Goal: Information Seeking & Learning: Learn about a topic

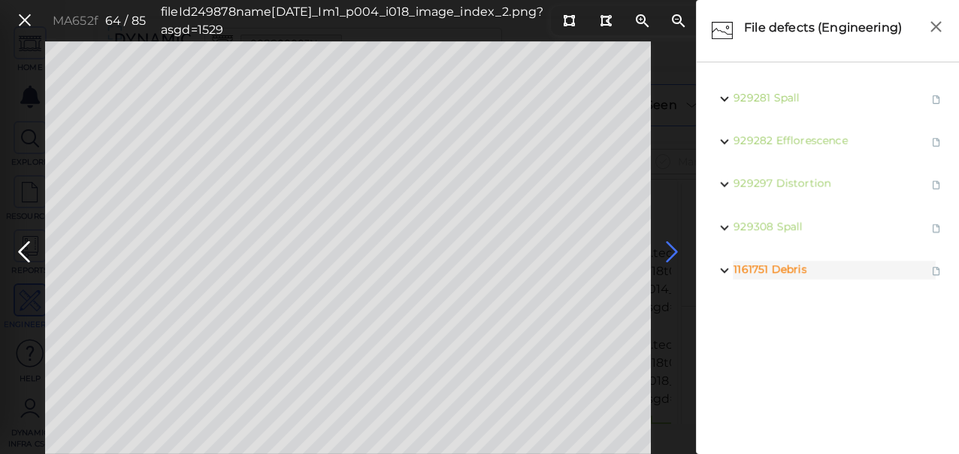
drag, startPoint x: 677, startPoint y: 241, endPoint x: 668, endPoint y: 244, distance: 9.3
click at [677, 241] on icon at bounding box center [672, 252] width 24 height 29
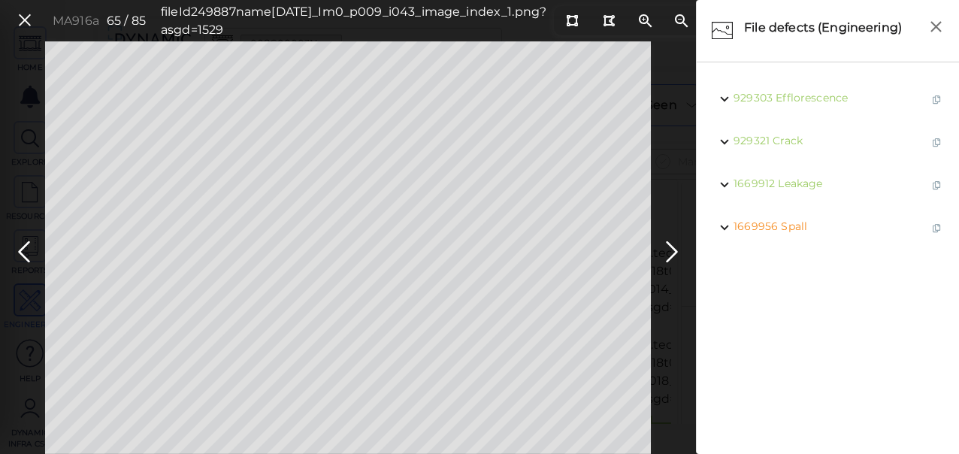
drag, startPoint x: 671, startPoint y: 254, endPoint x: 735, endPoint y: 259, distance: 63.4
click at [674, 256] on icon at bounding box center [672, 252] width 24 height 29
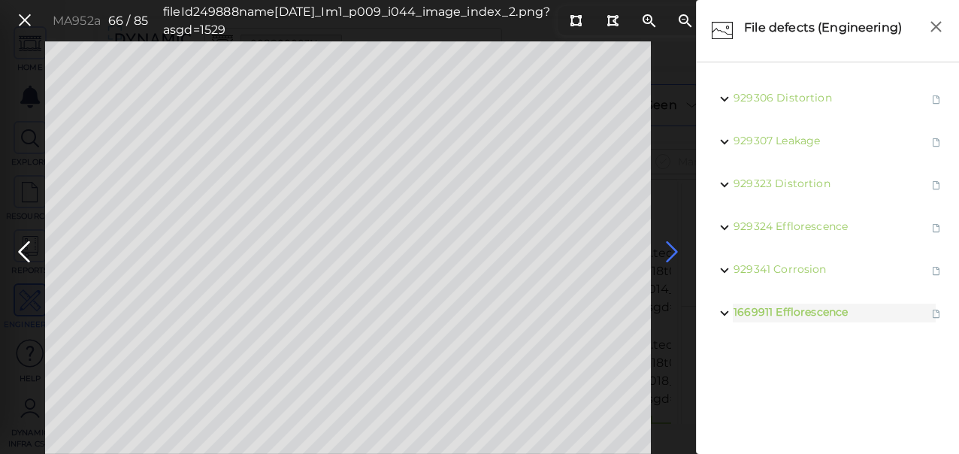
click at [665, 248] on icon at bounding box center [672, 252] width 24 height 29
click at [668, 248] on icon at bounding box center [672, 252] width 24 height 29
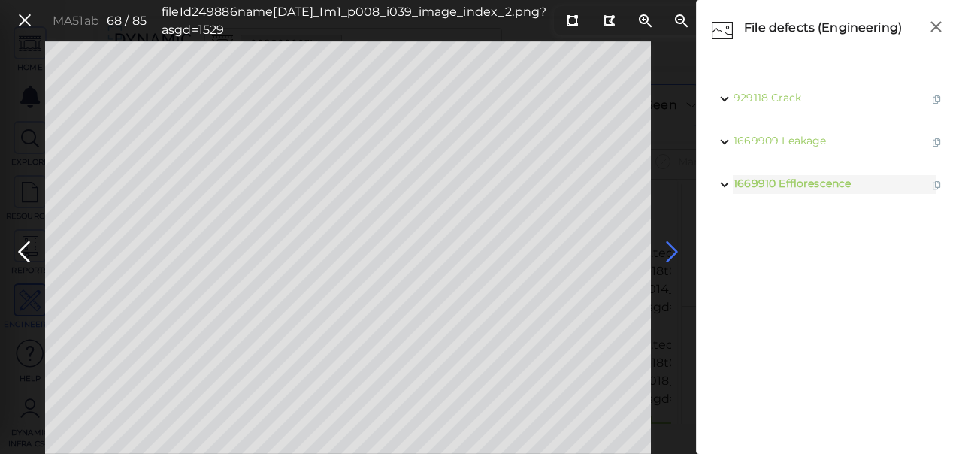
click at [671, 249] on icon at bounding box center [672, 252] width 24 height 29
click at [671, 258] on icon at bounding box center [672, 252] width 24 height 29
click at [673, 253] on icon at bounding box center [672, 252] width 24 height 29
click at [665, 256] on icon at bounding box center [672, 252] width 24 height 29
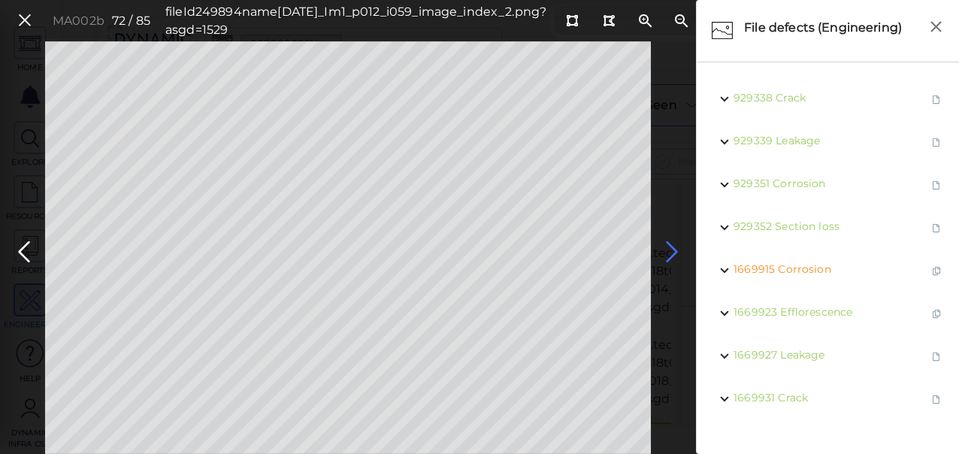
click at [671, 250] on icon at bounding box center [672, 252] width 24 height 29
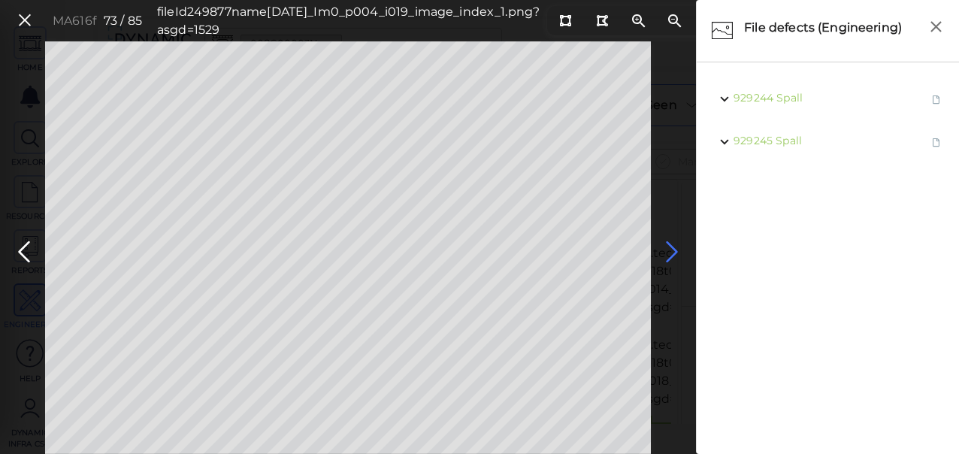
click at [668, 256] on icon at bounding box center [672, 252] width 24 height 29
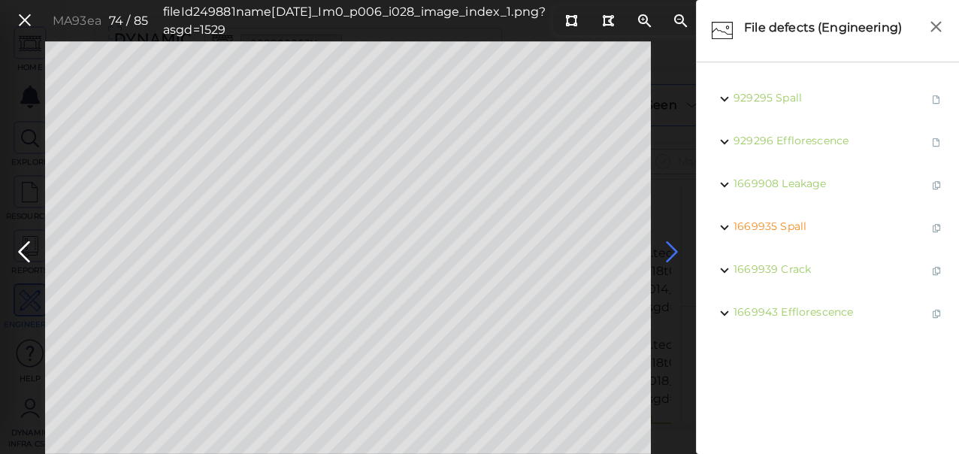
click at [668, 256] on icon at bounding box center [672, 252] width 24 height 29
click at [668, 249] on icon at bounding box center [672, 252] width 24 height 29
click at [668, 254] on icon at bounding box center [672, 252] width 24 height 29
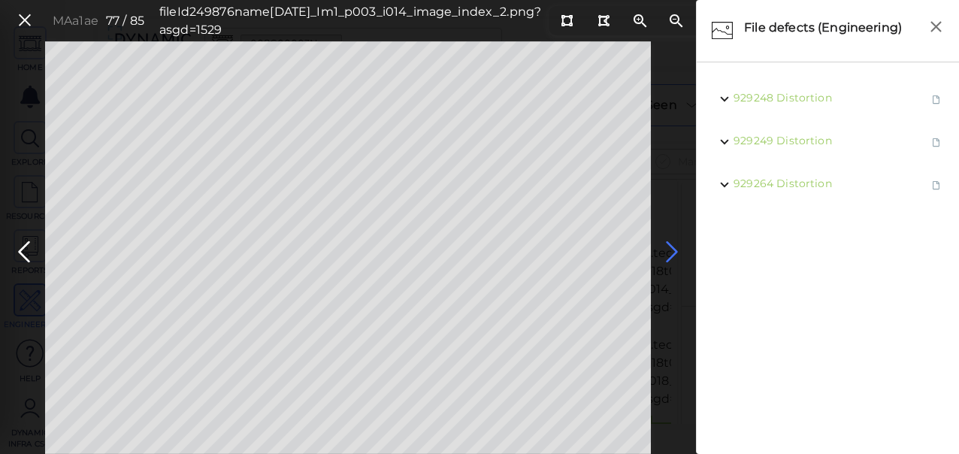
click at [670, 258] on icon at bounding box center [672, 252] width 24 height 29
click at [673, 253] on icon at bounding box center [672, 252] width 24 height 29
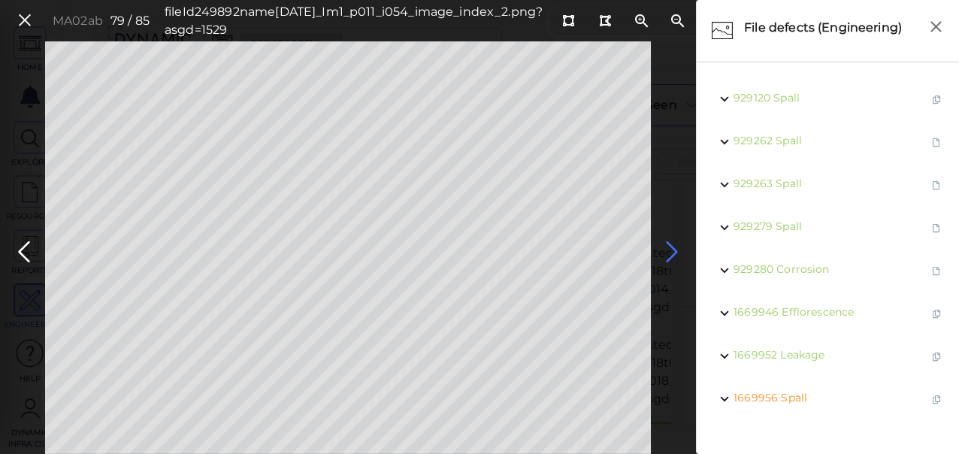
click at [665, 255] on icon at bounding box center [672, 252] width 24 height 29
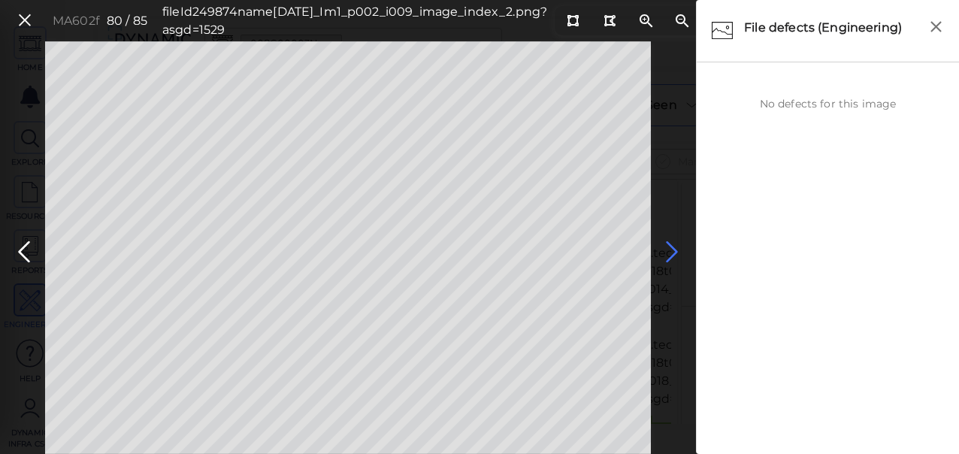
click at [662, 255] on icon at bounding box center [672, 252] width 24 height 29
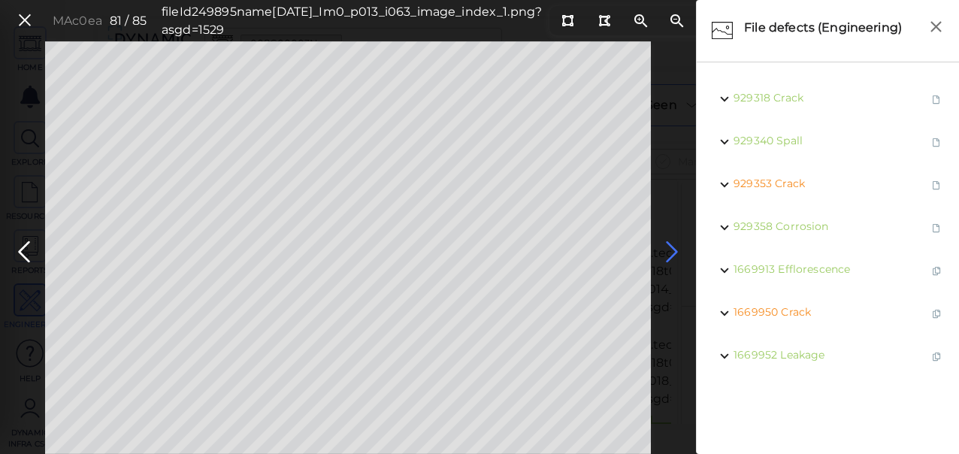
click at [665, 259] on icon at bounding box center [672, 252] width 24 height 29
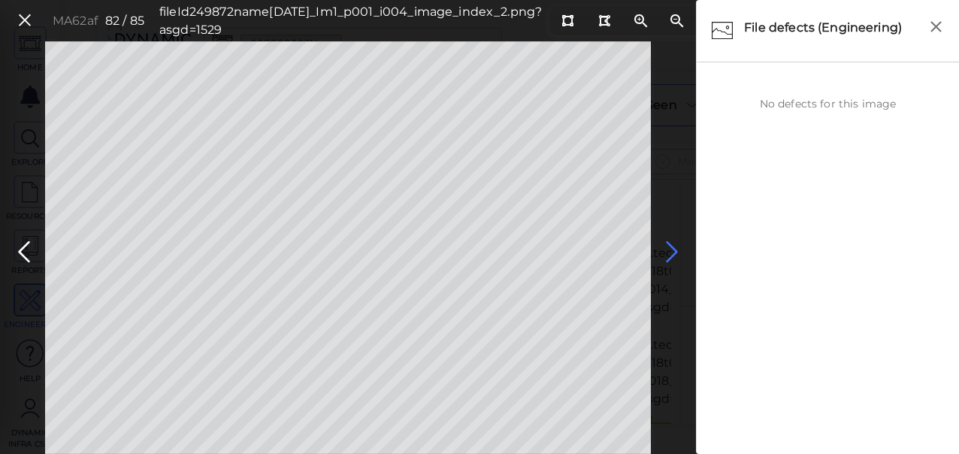
click at [665, 259] on icon at bounding box center [672, 252] width 24 height 29
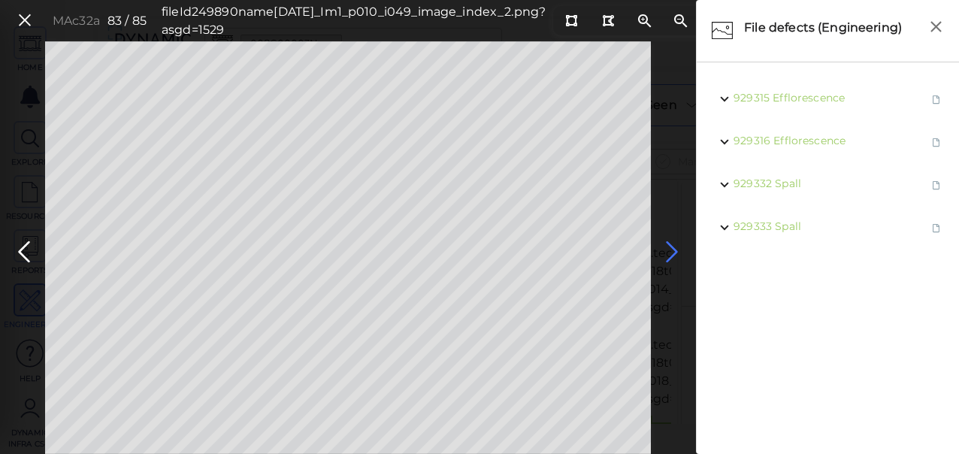
click at [677, 253] on icon at bounding box center [672, 252] width 24 height 29
click at [665, 254] on icon at bounding box center [672, 252] width 24 height 29
click at [30, 250] on icon at bounding box center [24, 252] width 24 height 29
click at [32, 251] on icon at bounding box center [24, 252] width 24 height 29
click at [32, 250] on icon at bounding box center [24, 252] width 24 height 29
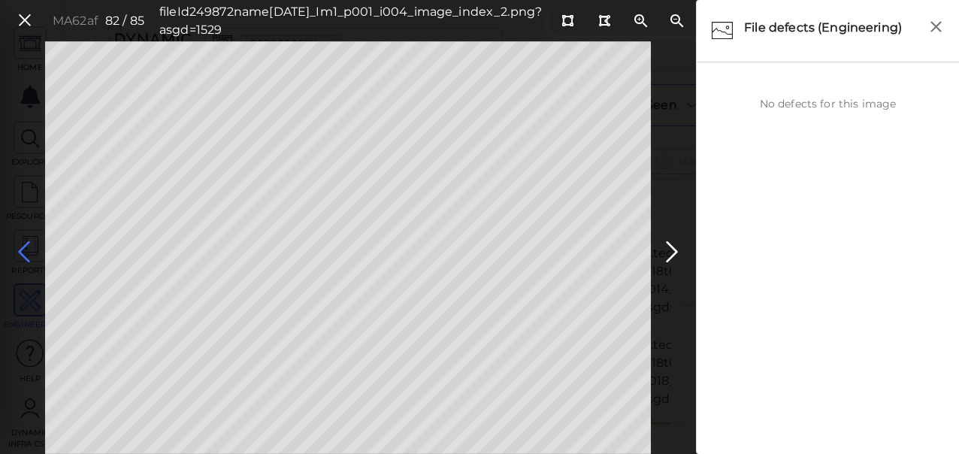
click at [19, 255] on icon at bounding box center [24, 252] width 24 height 29
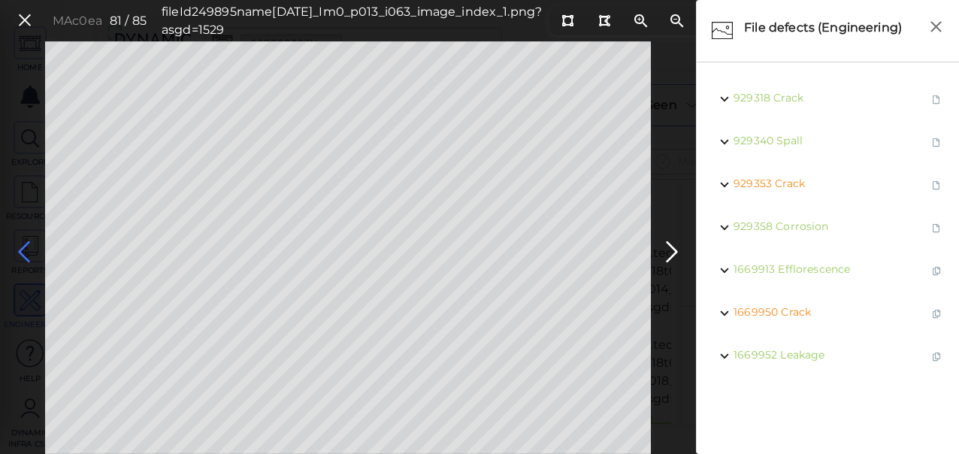
click at [15, 256] on icon at bounding box center [24, 252] width 24 height 29
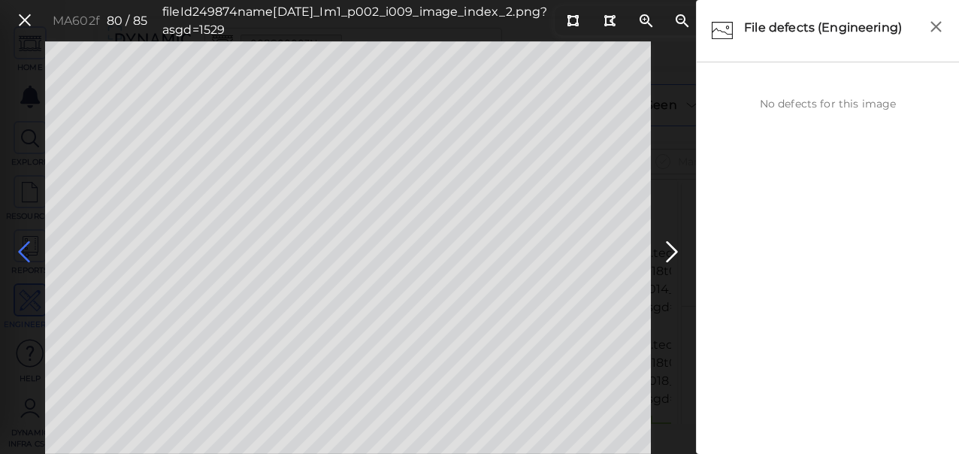
click at [24, 250] on icon at bounding box center [24, 252] width 24 height 29
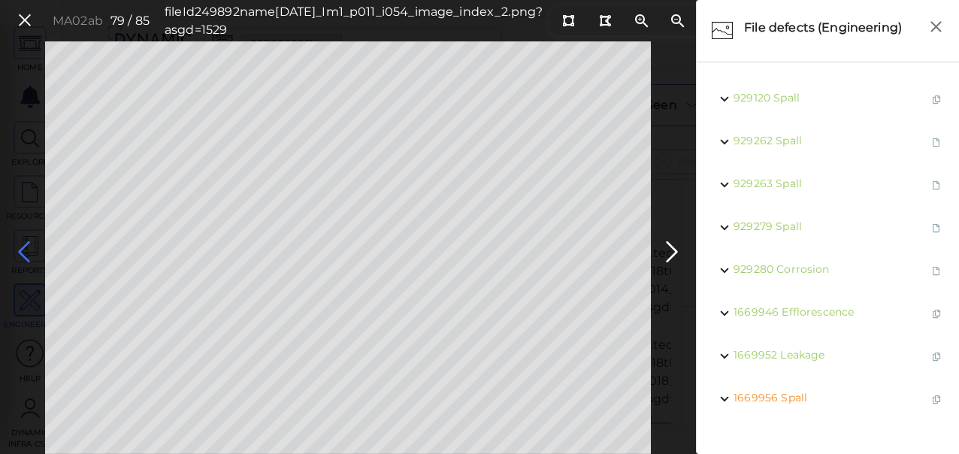
click at [20, 258] on icon at bounding box center [24, 252] width 24 height 29
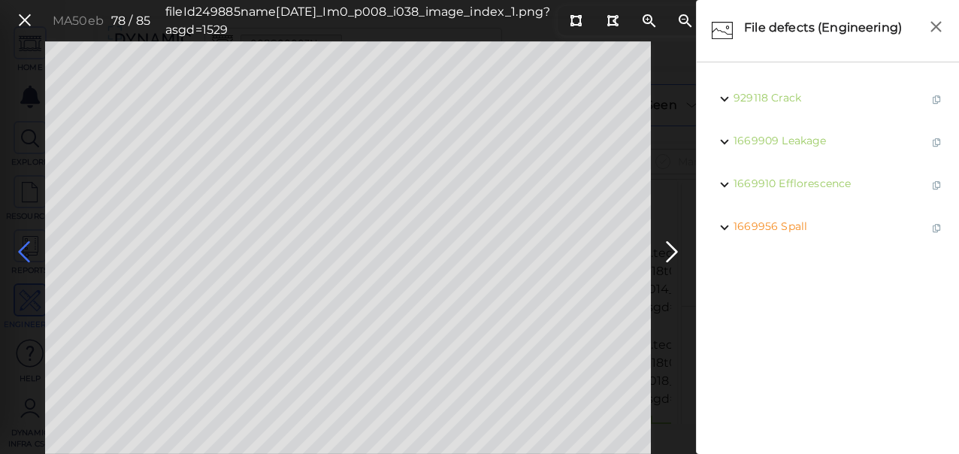
click at [20, 257] on icon at bounding box center [24, 252] width 24 height 29
click at [23, 256] on icon at bounding box center [24, 252] width 24 height 29
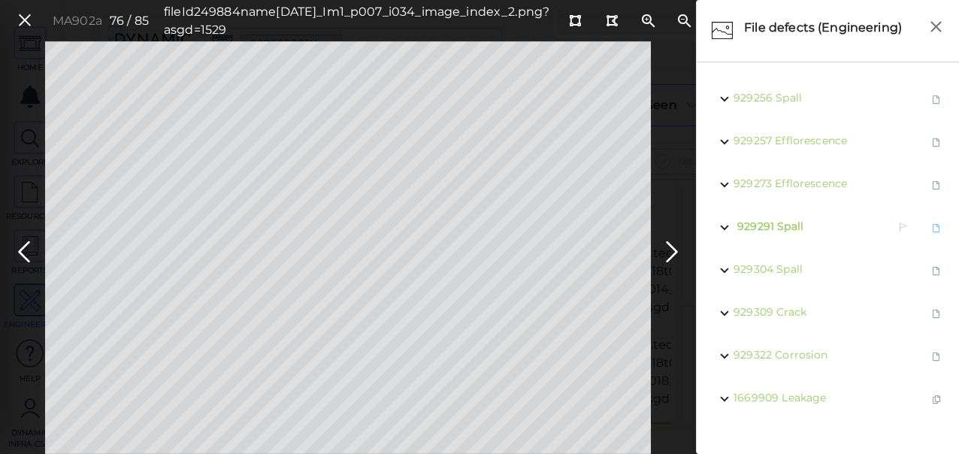
click at [779, 229] on span "Spall" at bounding box center [790, 227] width 26 height 14
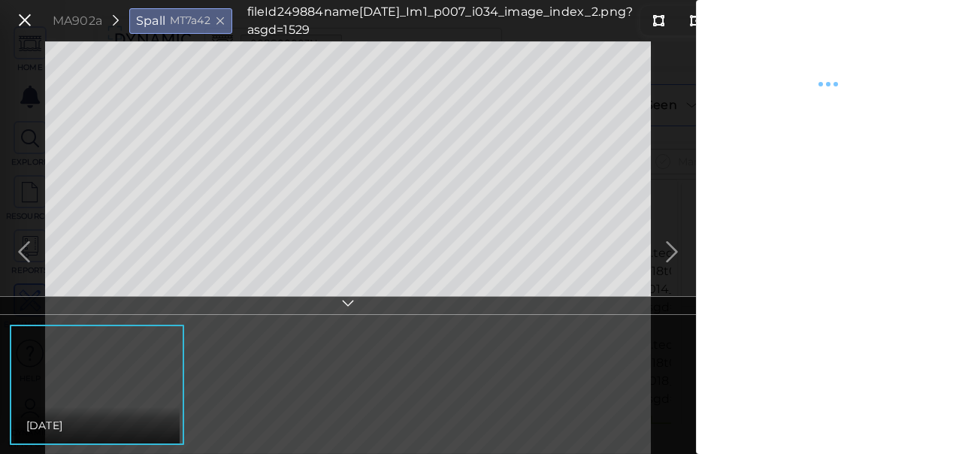
type textarea "x"
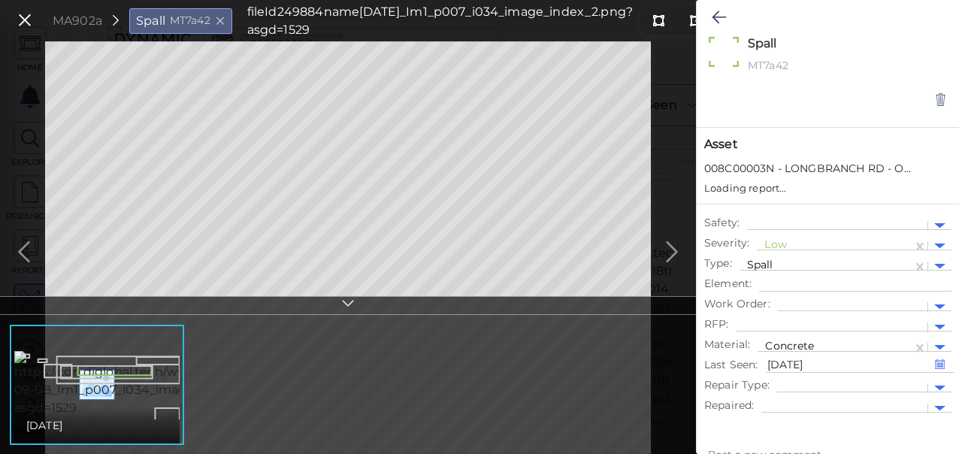
type textarea "x"
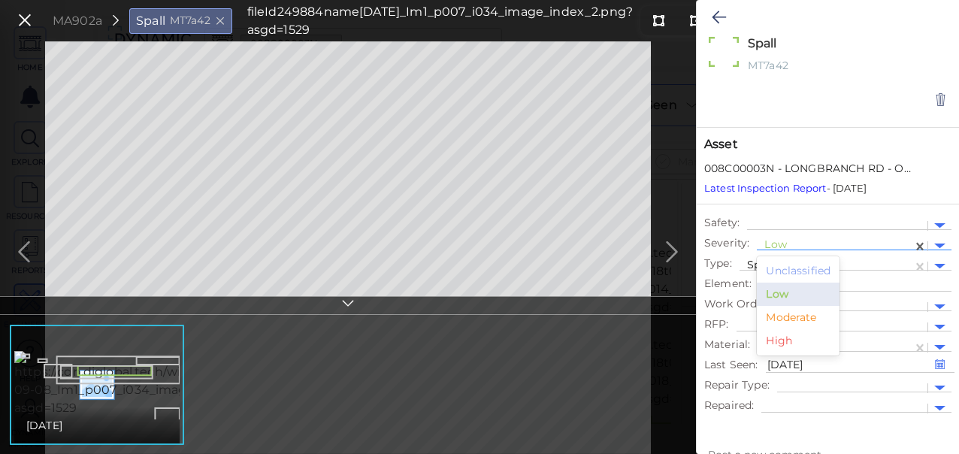
click at [805, 238] on div "Low" at bounding box center [835, 246] width 141 height 19
click at [791, 320] on div "Moderate" at bounding box center [798, 317] width 83 height 23
type textarea "x"
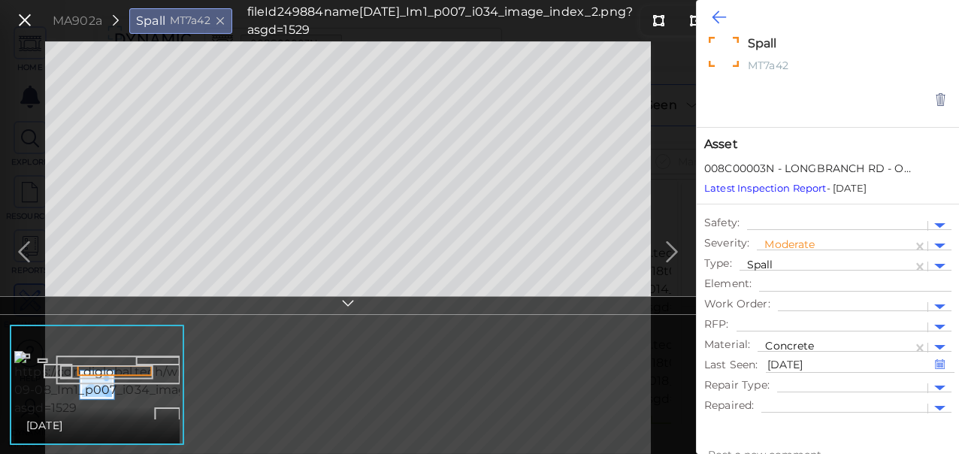
click at [717, 10] on icon at bounding box center [719, 17] width 14 height 18
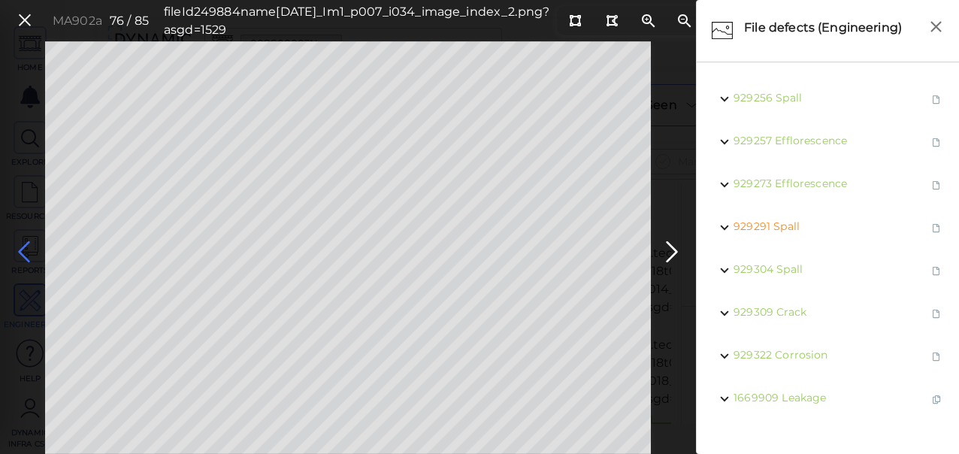
click at [29, 245] on icon at bounding box center [24, 252] width 24 height 29
click at [21, 253] on icon at bounding box center [24, 252] width 24 height 29
click at [23, 253] on icon at bounding box center [24, 252] width 24 height 29
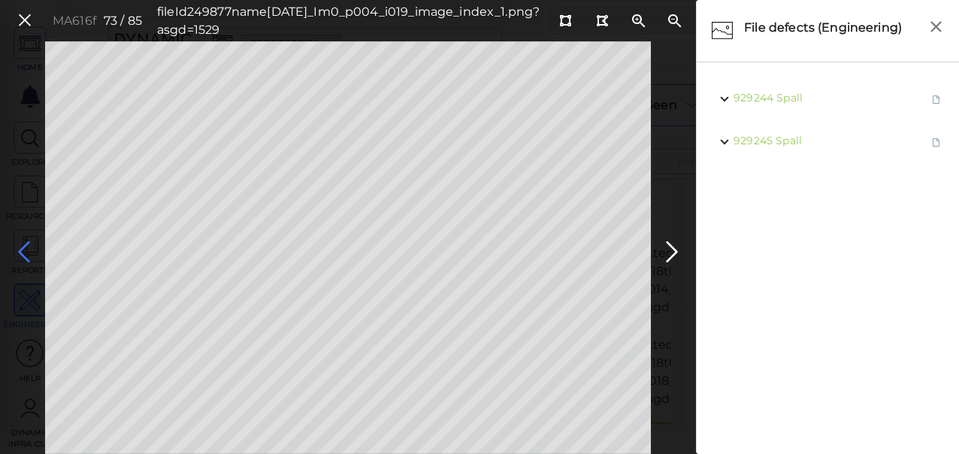
click at [23, 252] on icon at bounding box center [24, 252] width 24 height 29
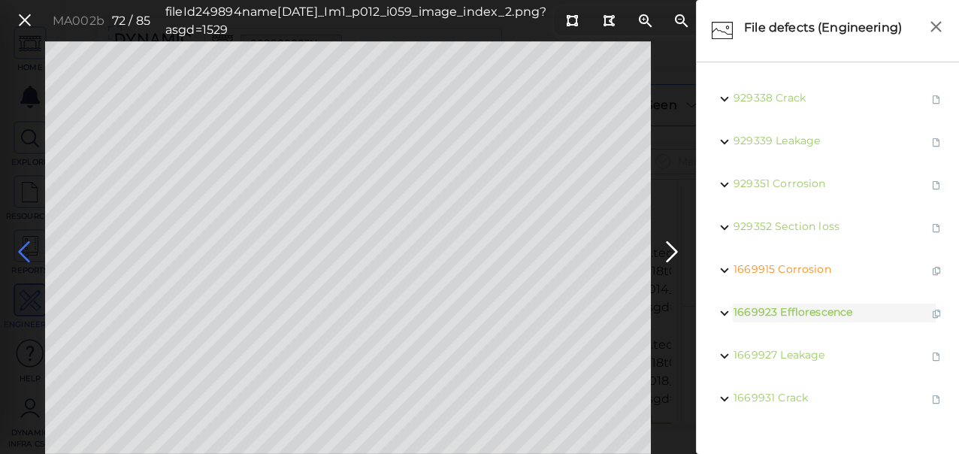
click at [25, 250] on icon at bounding box center [24, 252] width 24 height 29
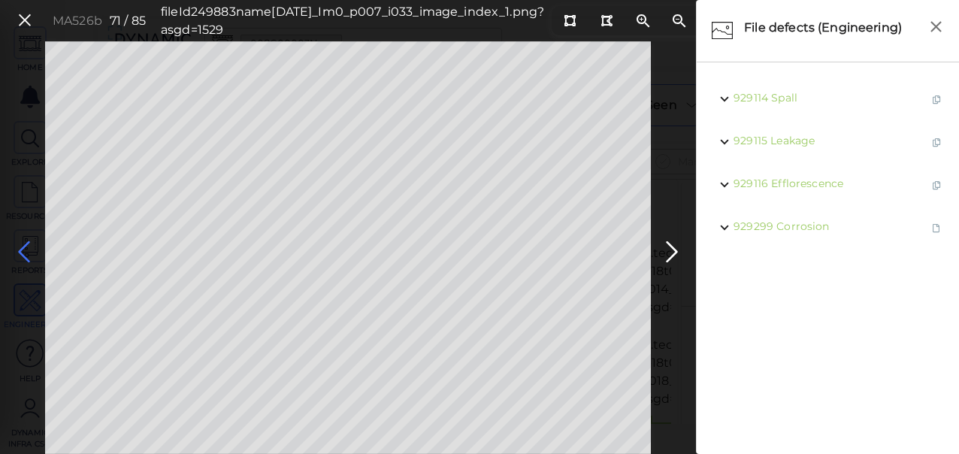
click at [23, 245] on icon at bounding box center [24, 252] width 24 height 29
click at [26, 246] on icon at bounding box center [24, 252] width 24 height 29
click at [33, 246] on icon at bounding box center [24, 252] width 24 height 29
click at [21, 253] on icon at bounding box center [24, 252] width 24 height 29
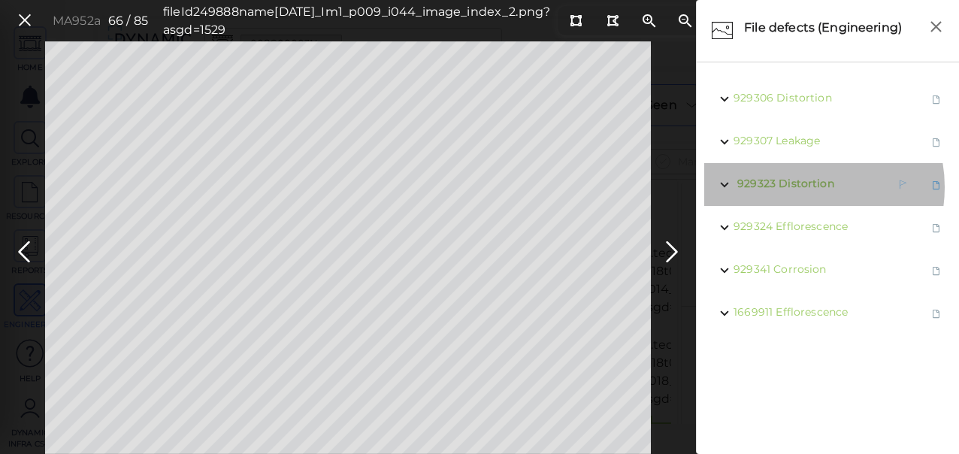
click at [800, 187] on span "Distortion" at bounding box center [807, 184] width 56 height 14
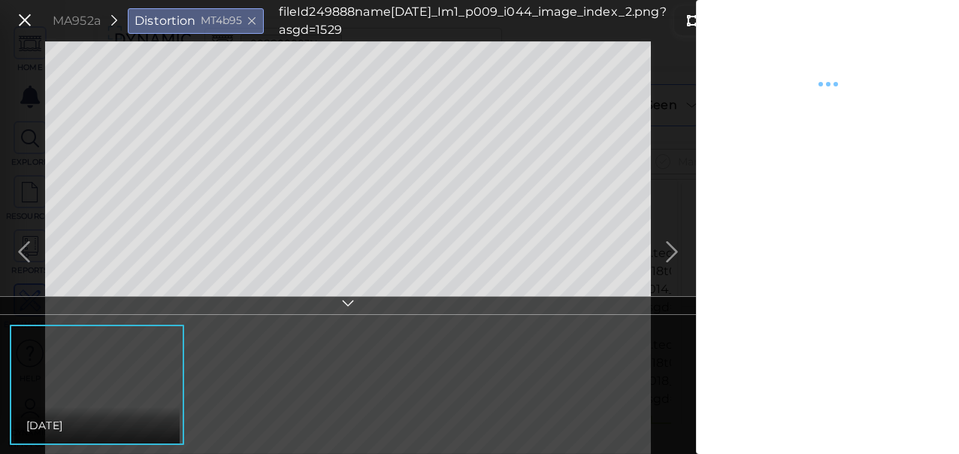
type textarea "x"
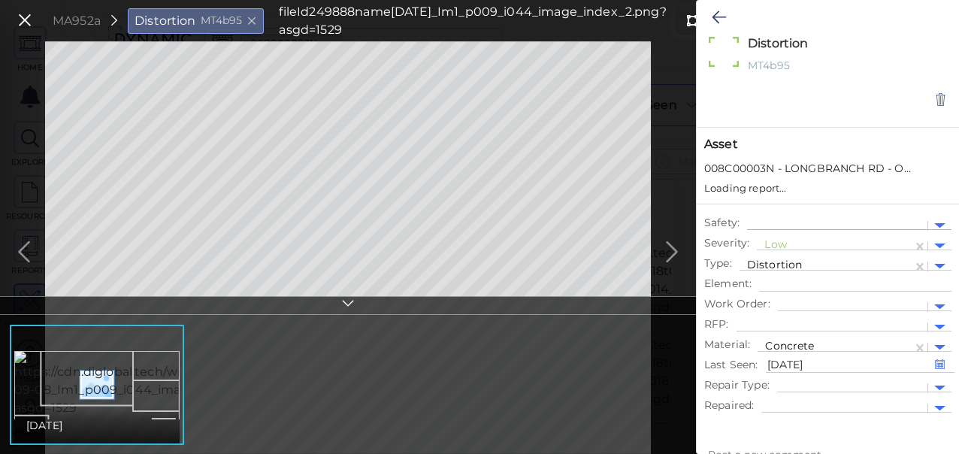
type textarea "x"
click at [851, 241] on div at bounding box center [835, 246] width 141 height 16
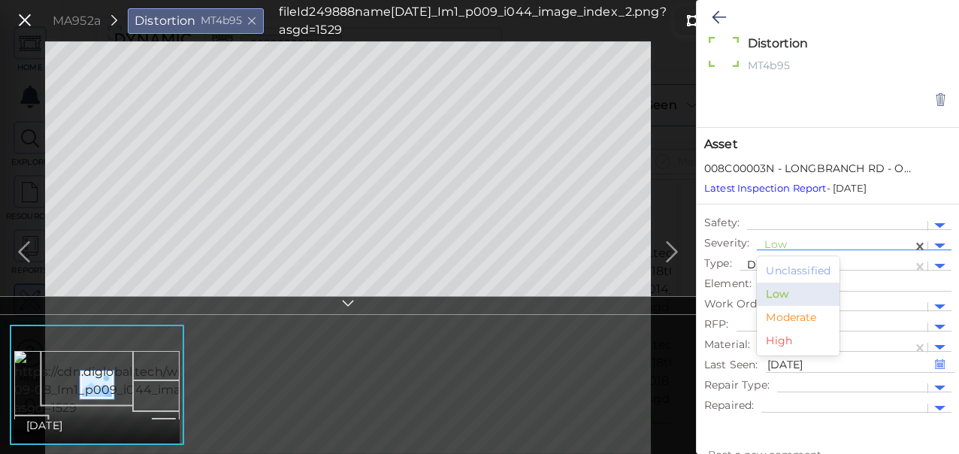
click at [779, 312] on div "Moderate" at bounding box center [798, 317] width 83 height 23
type textarea "x"
click at [718, 14] on icon at bounding box center [719, 17] width 14 height 18
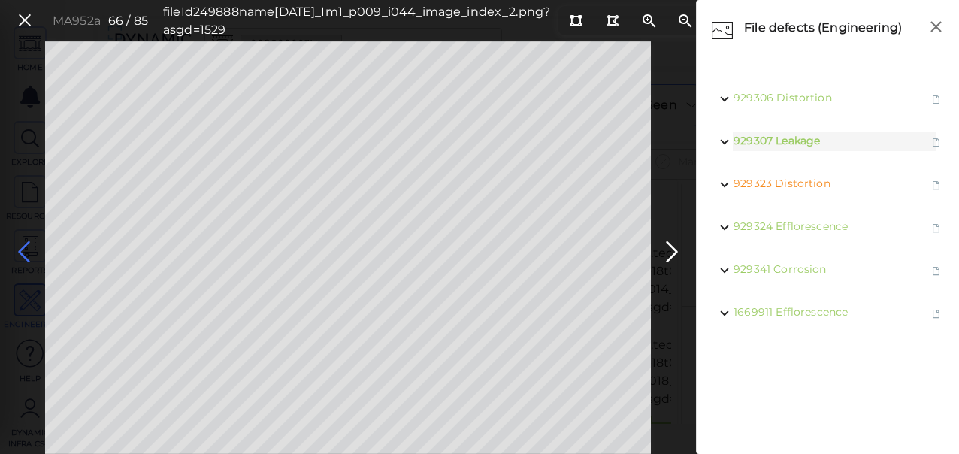
click at [28, 253] on icon at bounding box center [24, 252] width 24 height 29
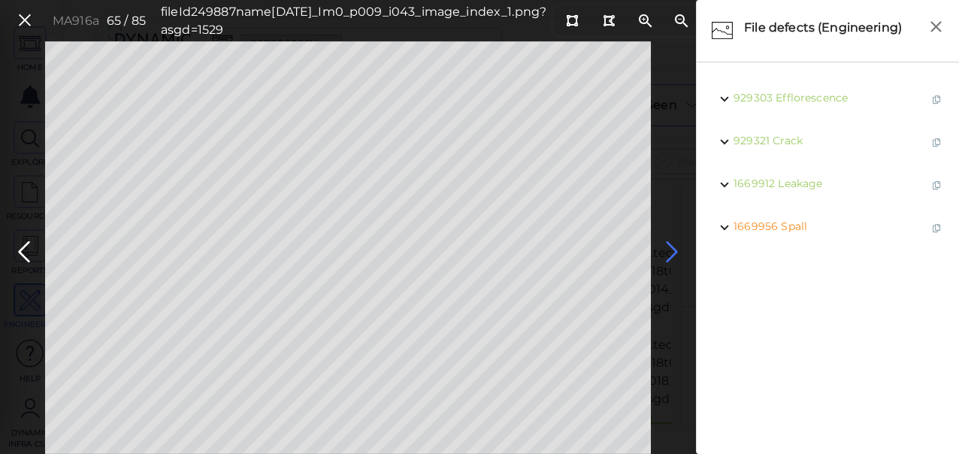
click at [674, 256] on icon at bounding box center [672, 252] width 24 height 29
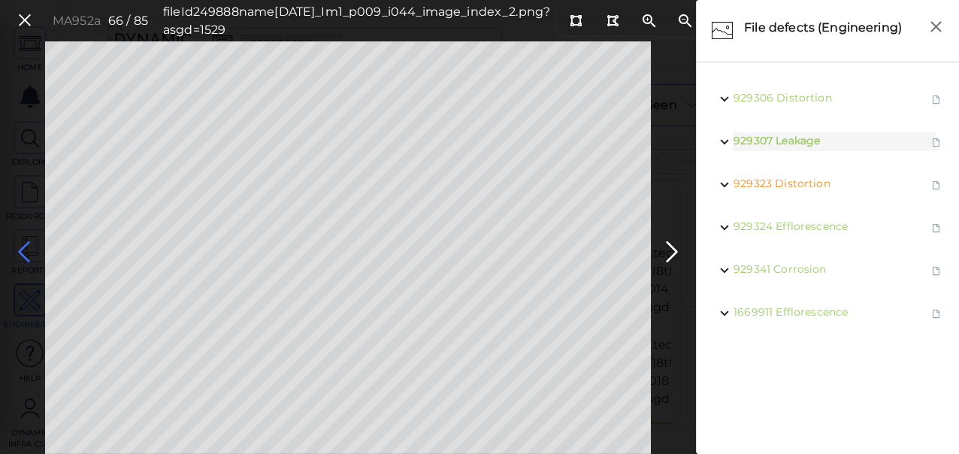
click at [27, 254] on icon at bounding box center [24, 252] width 24 height 29
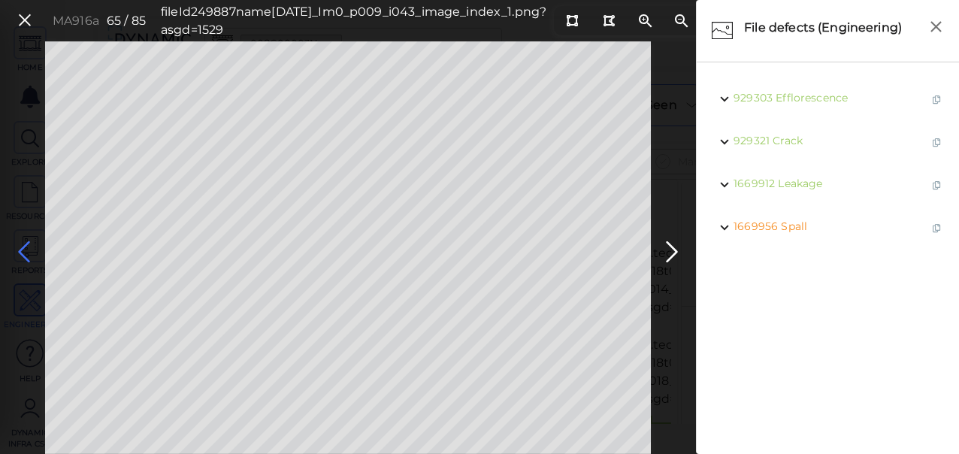
click at [27, 254] on icon at bounding box center [24, 252] width 24 height 29
click at [28, 254] on icon at bounding box center [24, 252] width 24 height 29
click at [27, 244] on icon at bounding box center [24, 252] width 24 height 29
click at [23, 256] on icon at bounding box center [24, 252] width 24 height 29
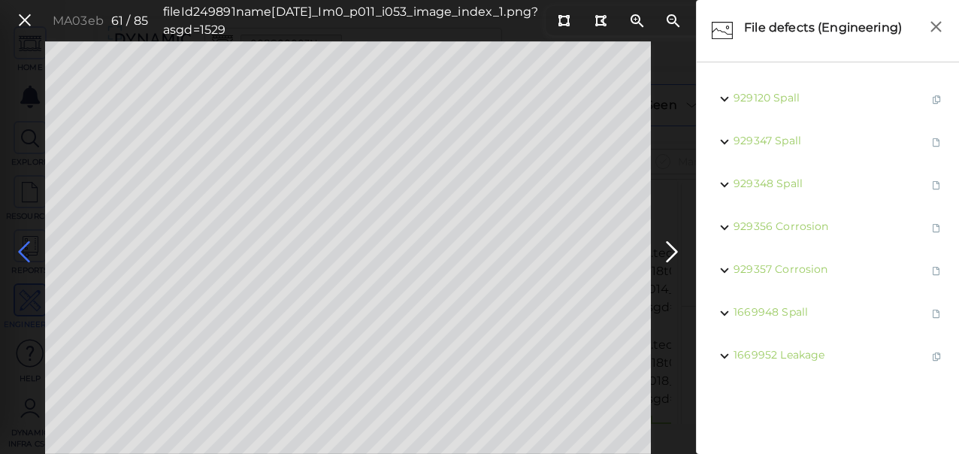
click at [24, 247] on icon at bounding box center [24, 252] width 24 height 29
click at [23, 245] on icon at bounding box center [24, 252] width 24 height 29
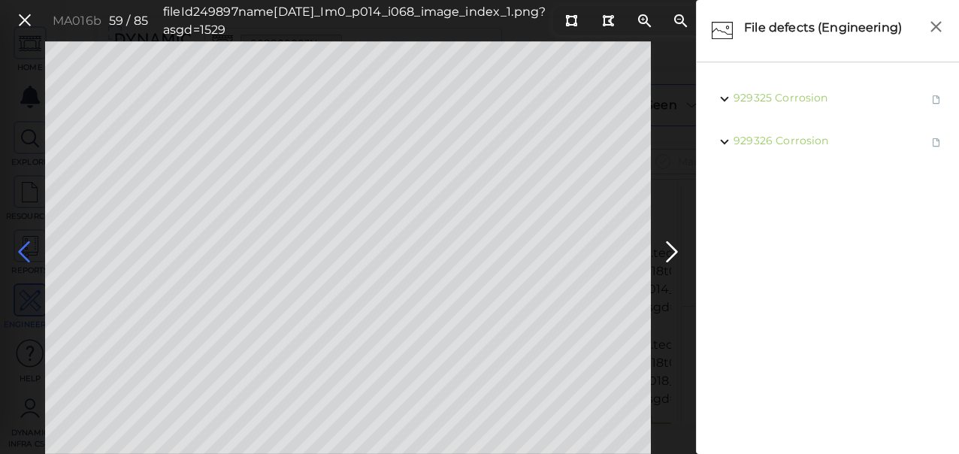
click at [22, 243] on icon at bounding box center [24, 252] width 24 height 29
click at [31, 252] on icon at bounding box center [24, 252] width 24 height 29
click at [31, 251] on icon at bounding box center [24, 252] width 24 height 29
